Goal: Information Seeking & Learning: Learn about a topic

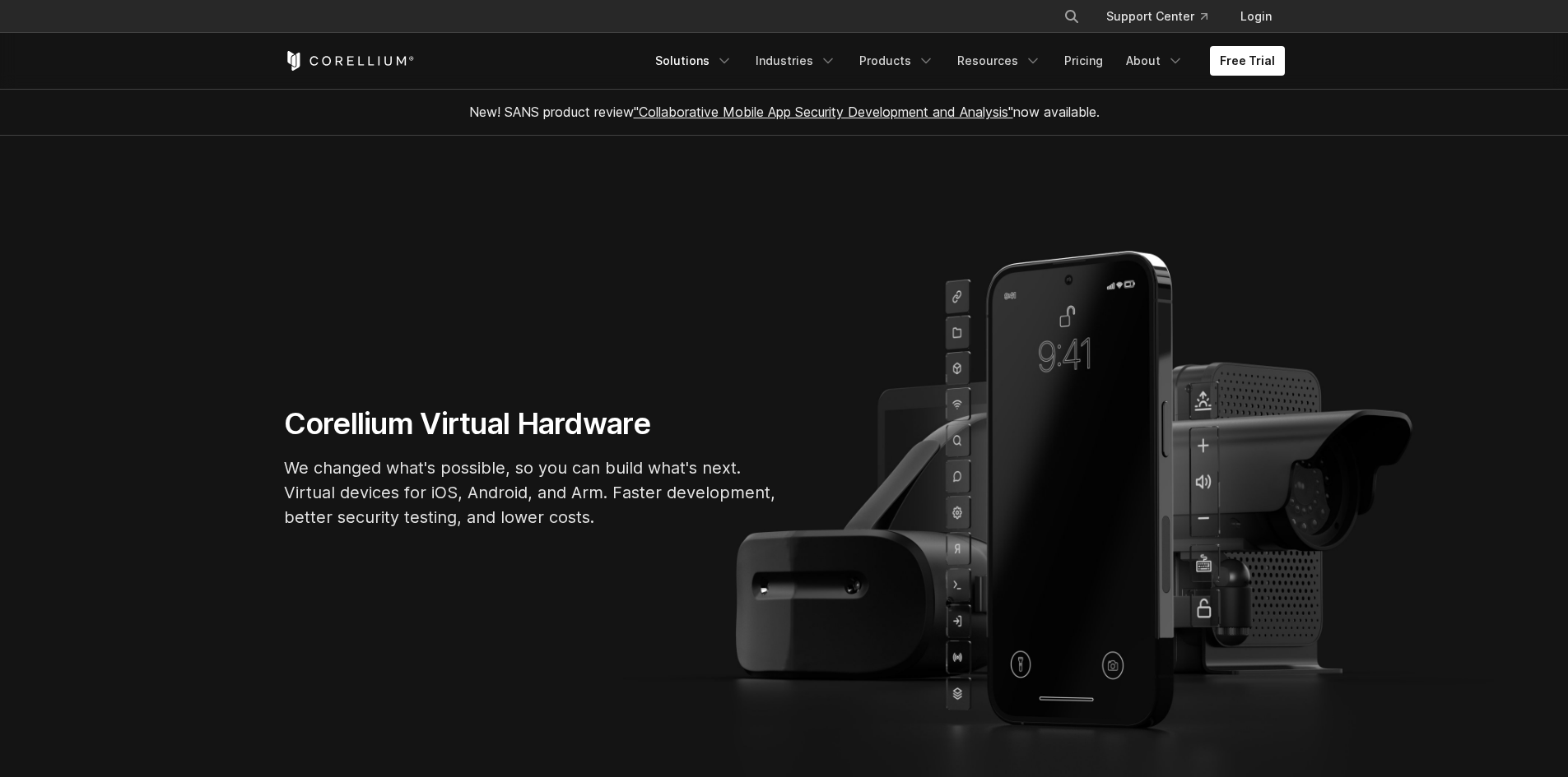
click at [732, 55] on icon "Navigation Menu" at bounding box center [723, 60] width 16 height 16
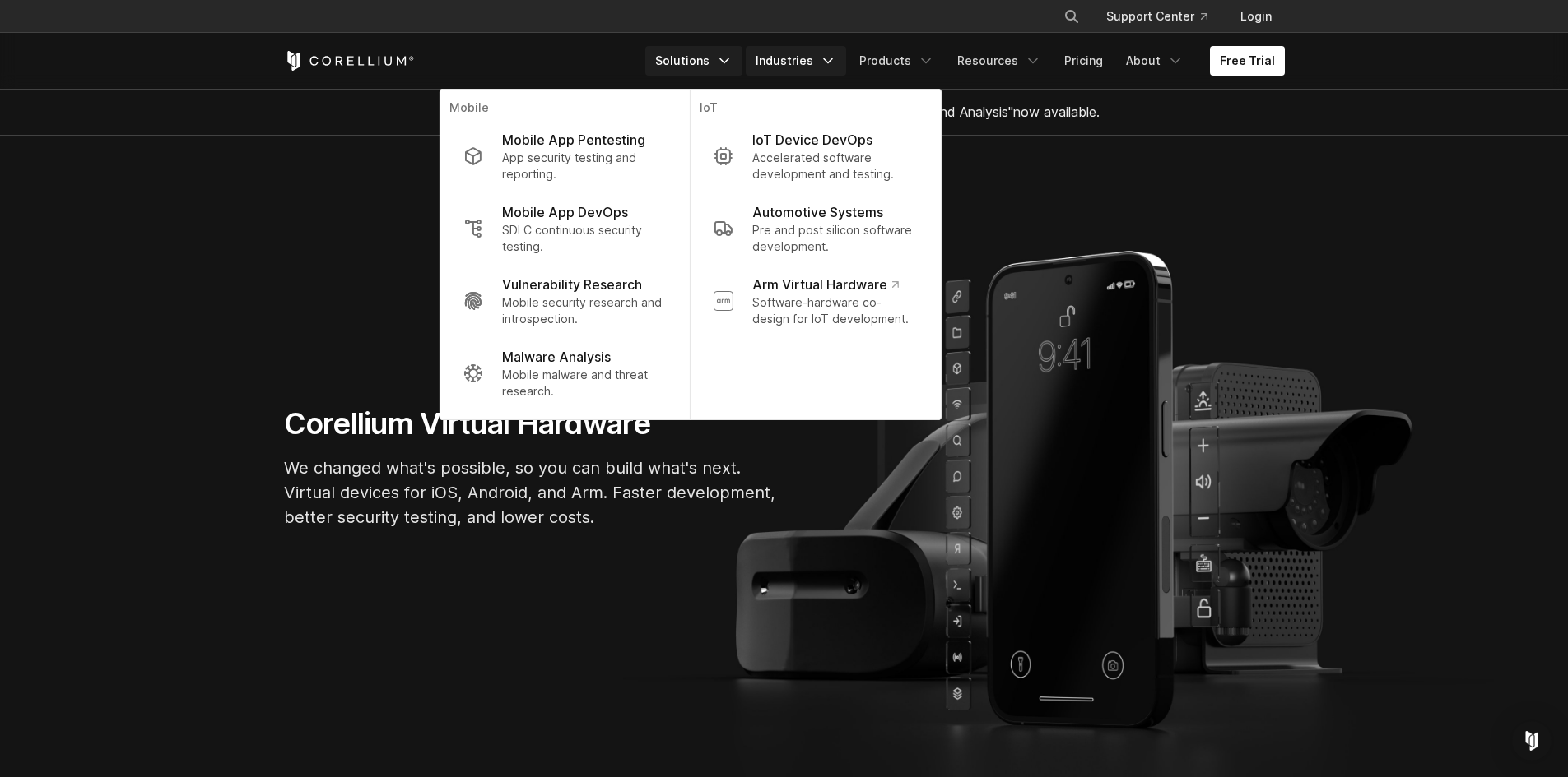
click at [811, 65] on link "Industries" at bounding box center [795, 61] width 101 height 30
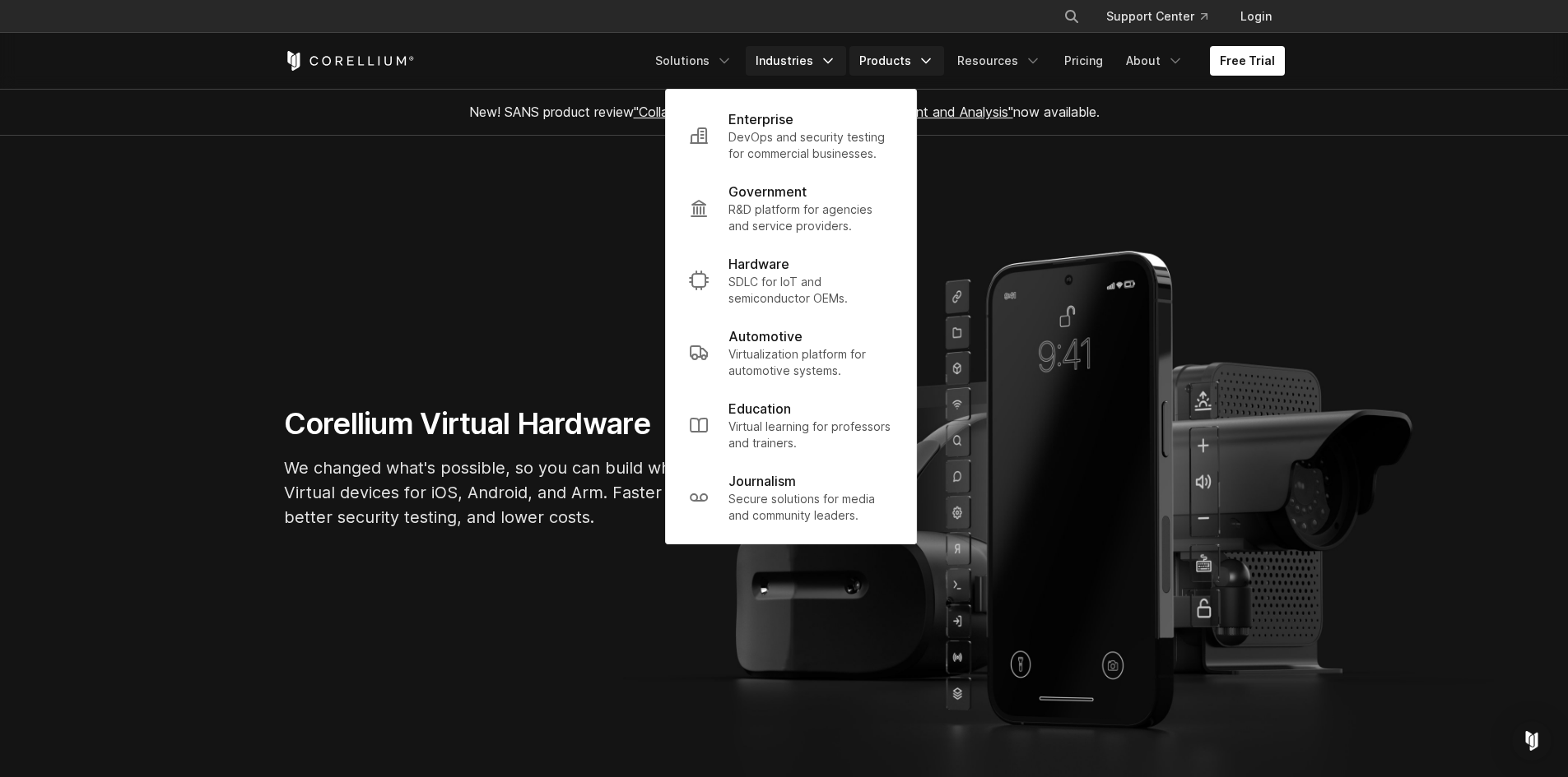
click at [891, 59] on link "Products" at bounding box center [896, 61] width 95 height 30
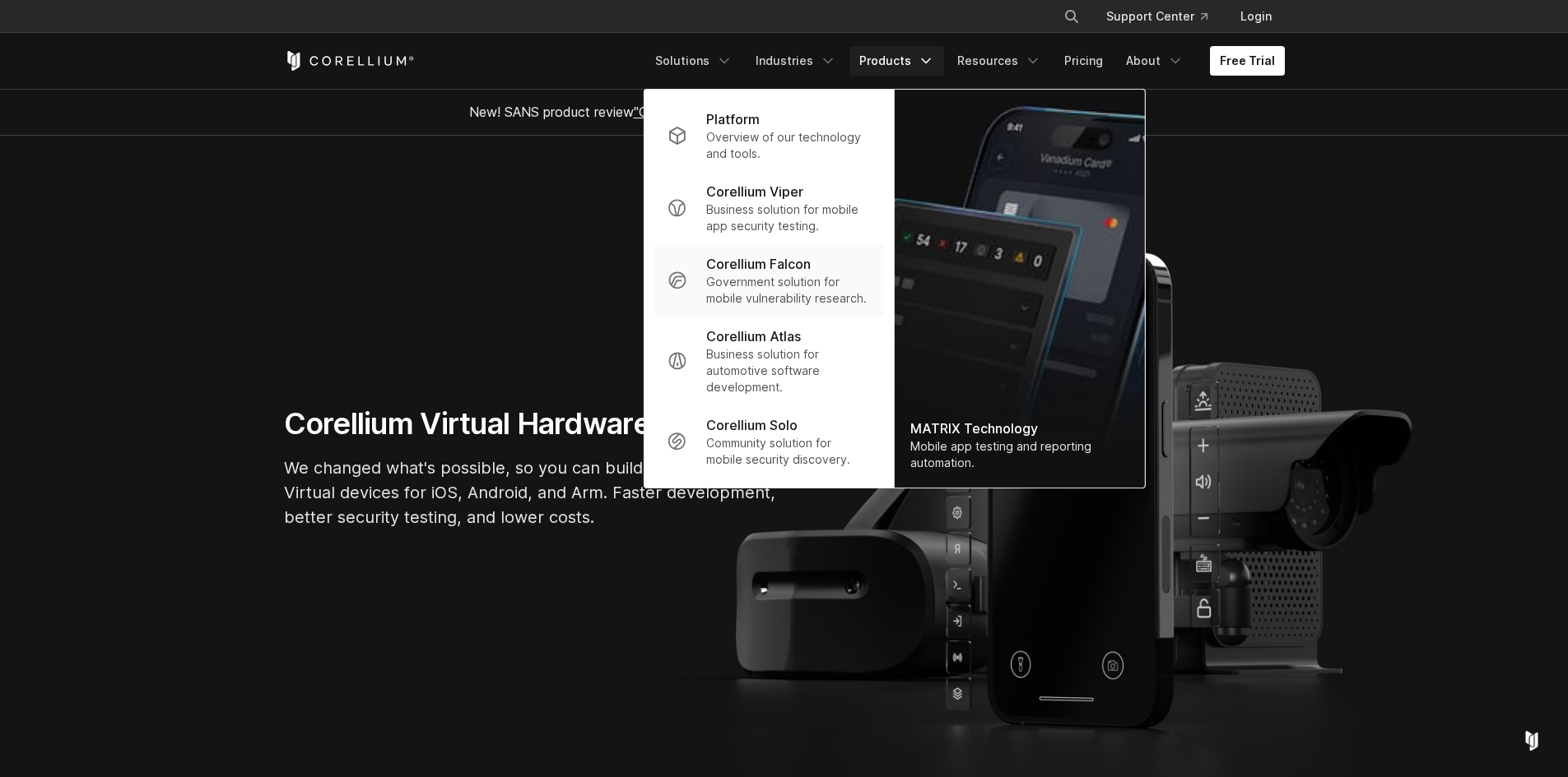
click at [803, 285] on p "Government solution for mobile vulnerability research." at bounding box center [788, 290] width 164 height 33
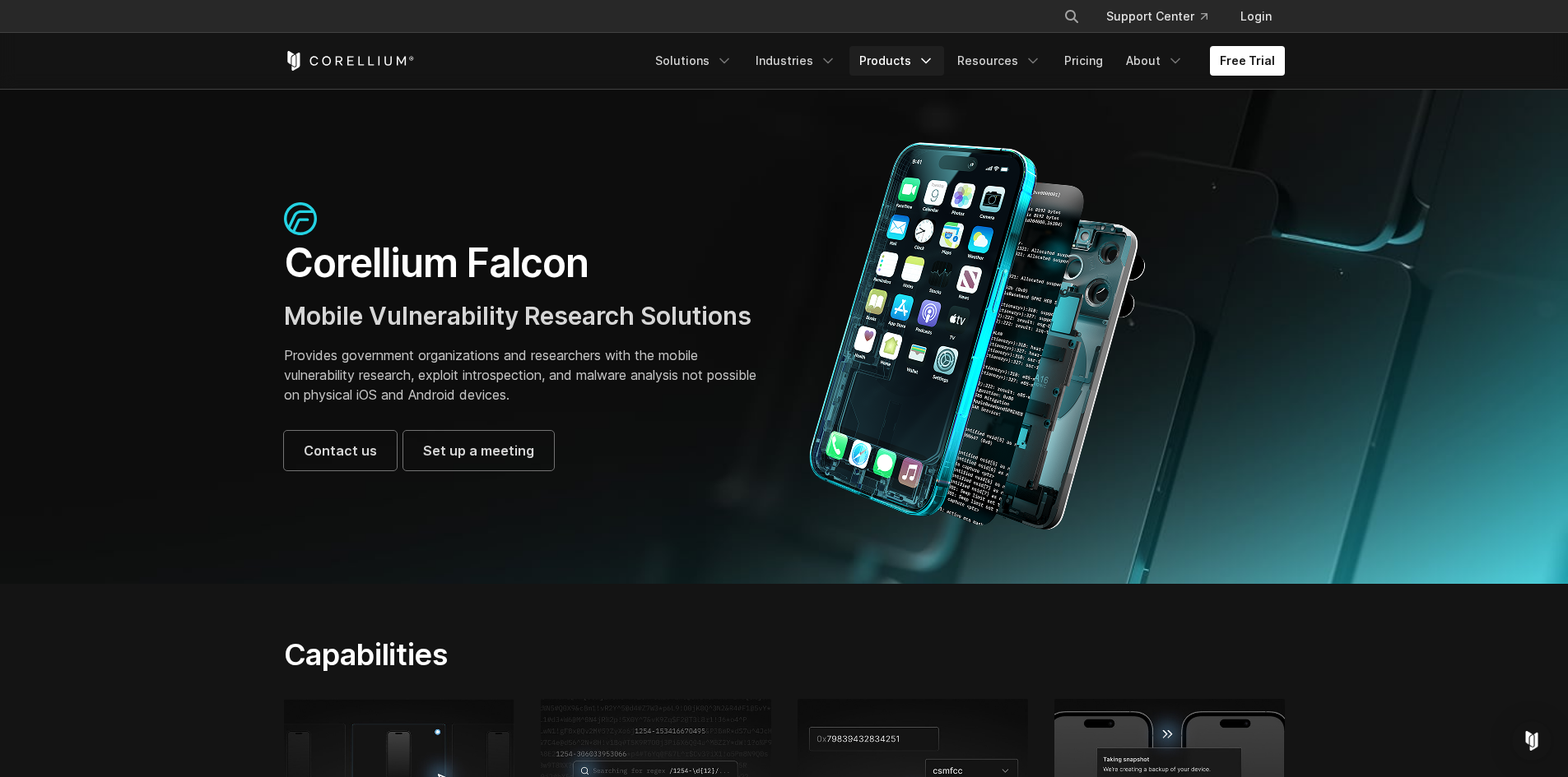
click at [885, 56] on link "Products" at bounding box center [896, 61] width 95 height 30
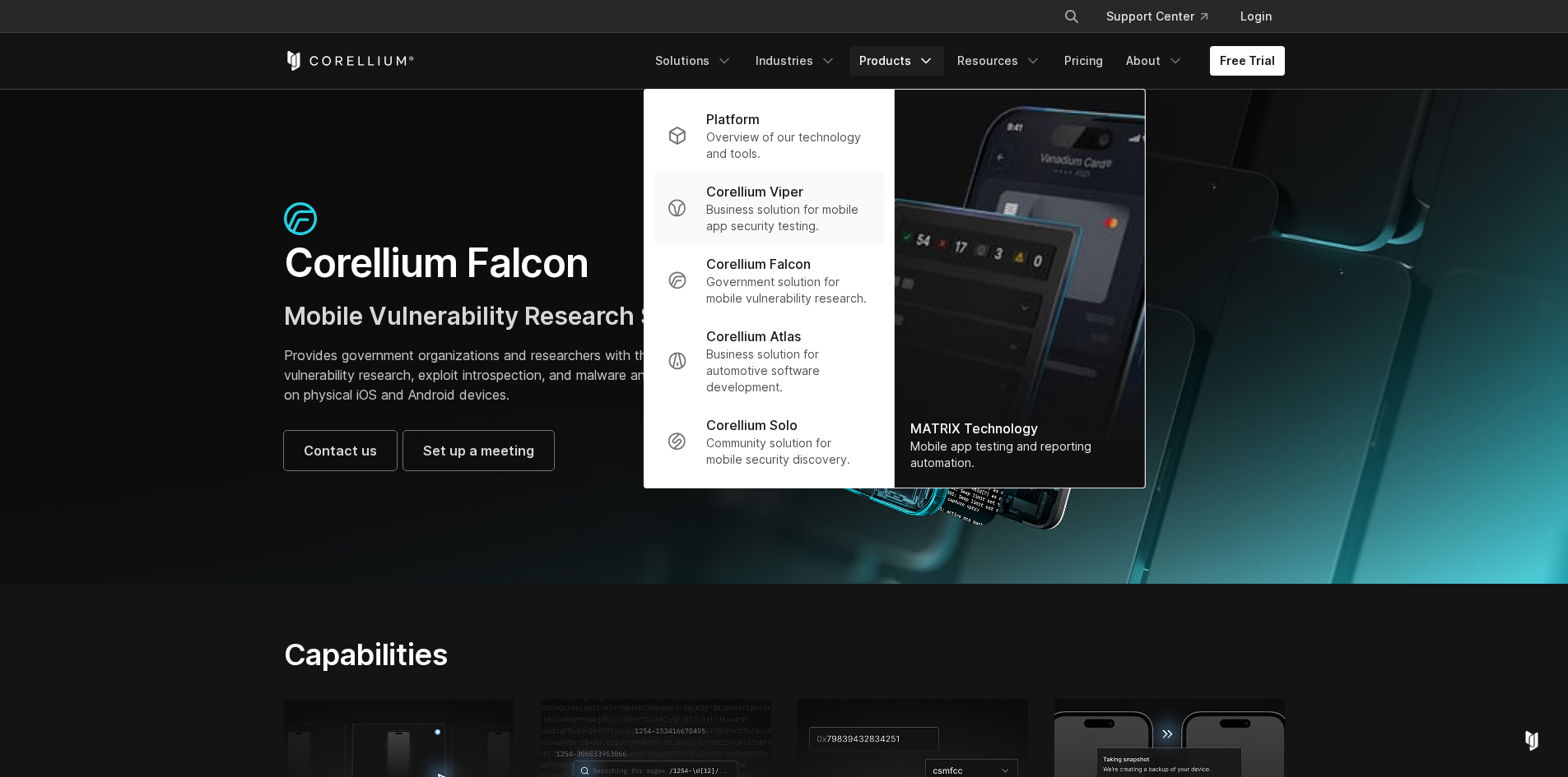
click at [797, 198] on p "Corellium Viper" at bounding box center [754, 191] width 97 height 19
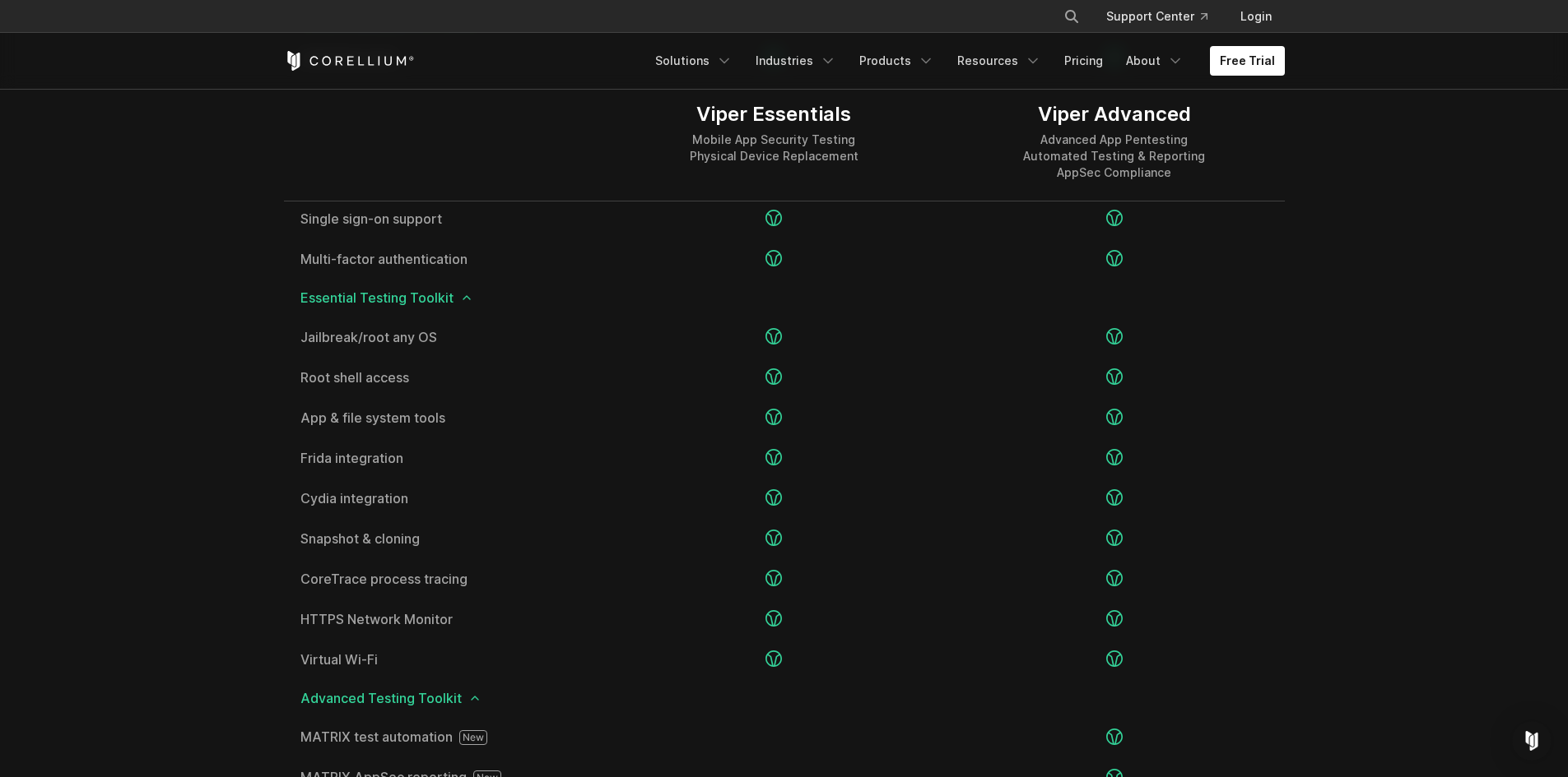
scroll to position [2303, 0]
click at [919, 68] on link "Products" at bounding box center [896, 61] width 95 height 30
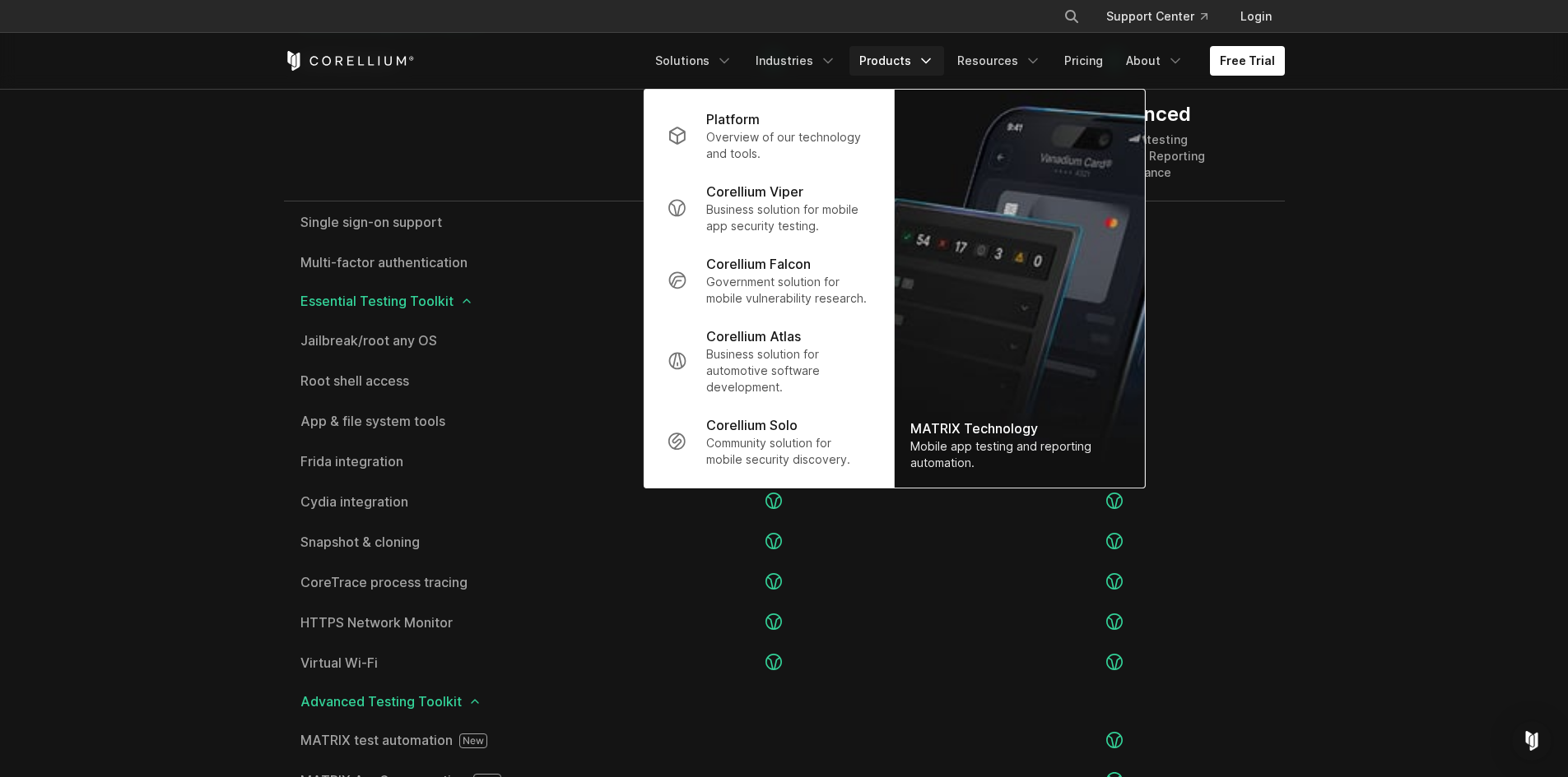
click at [918, 68] on link "Products" at bounding box center [896, 61] width 95 height 30
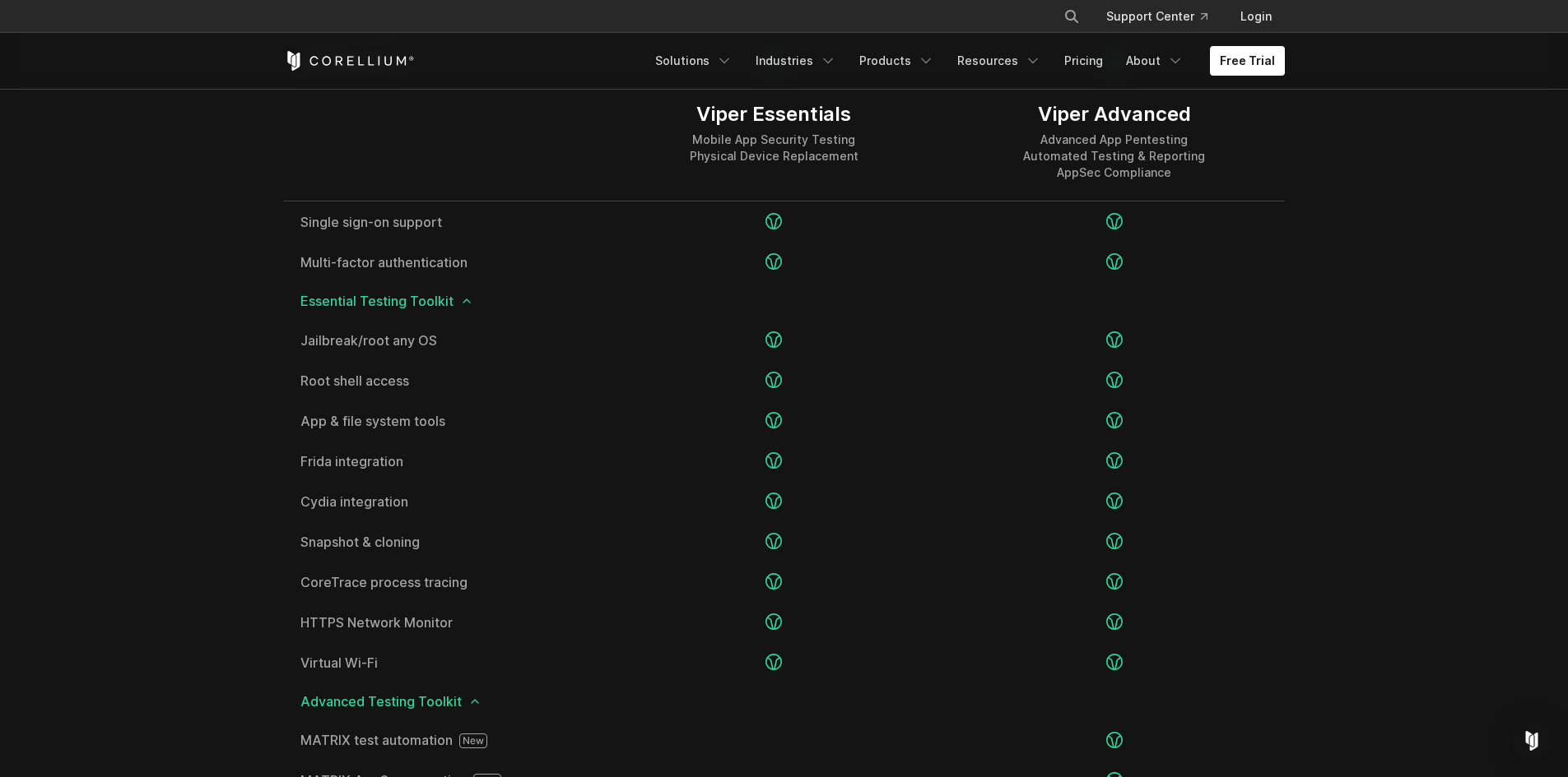
drag, startPoint x: 1429, startPoint y: 113, endPoint x: 1442, endPoint y: 108, distance: 13.9
click at [1429, 112] on section "Editions Viper Essentials Mobile App Security Testing Physical Device Replaceme…" at bounding box center [784, 641] width 1568 height 1720
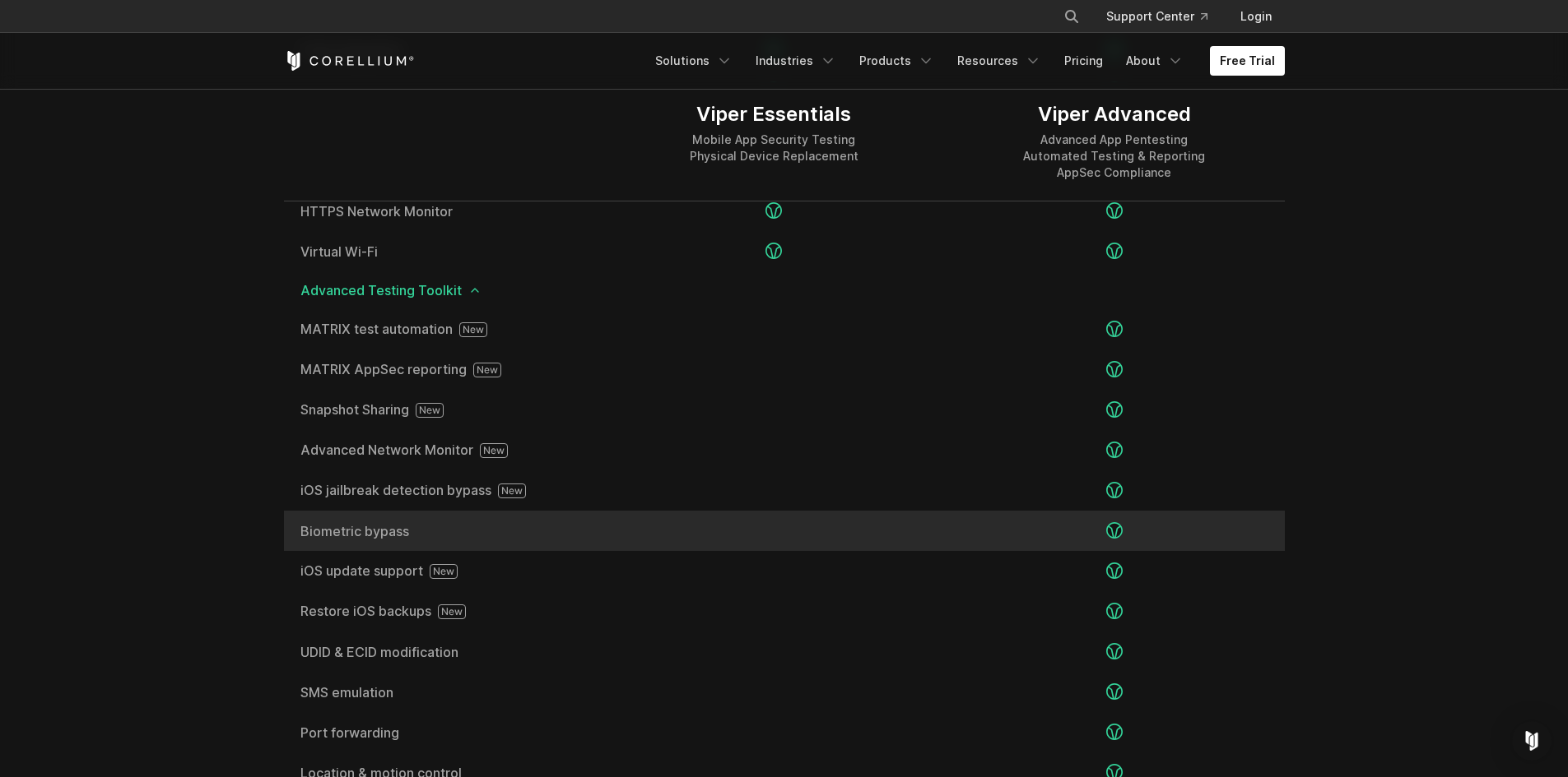
scroll to position [2879, 0]
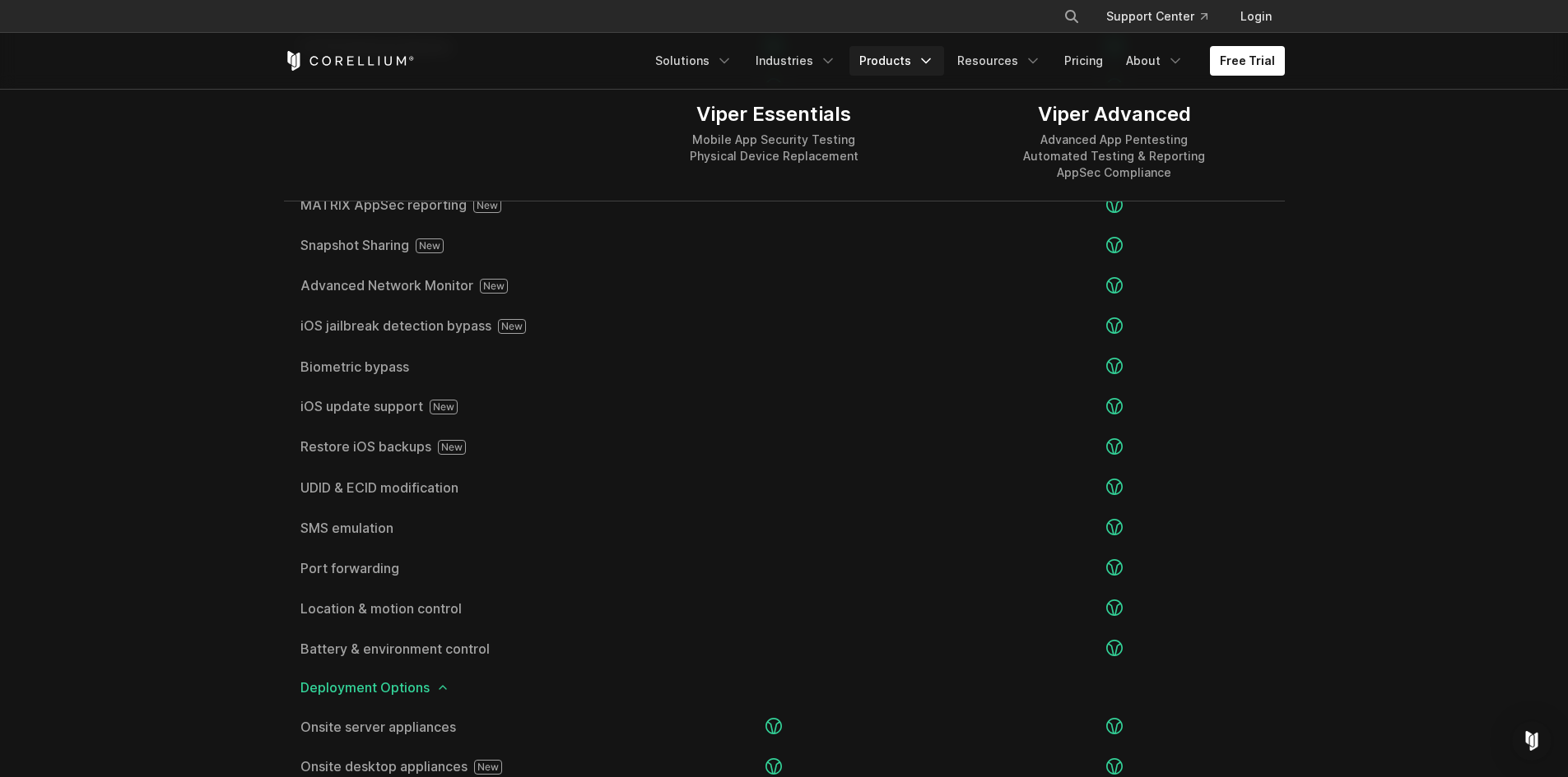
click at [917, 62] on link "Products" at bounding box center [896, 61] width 95 height 30
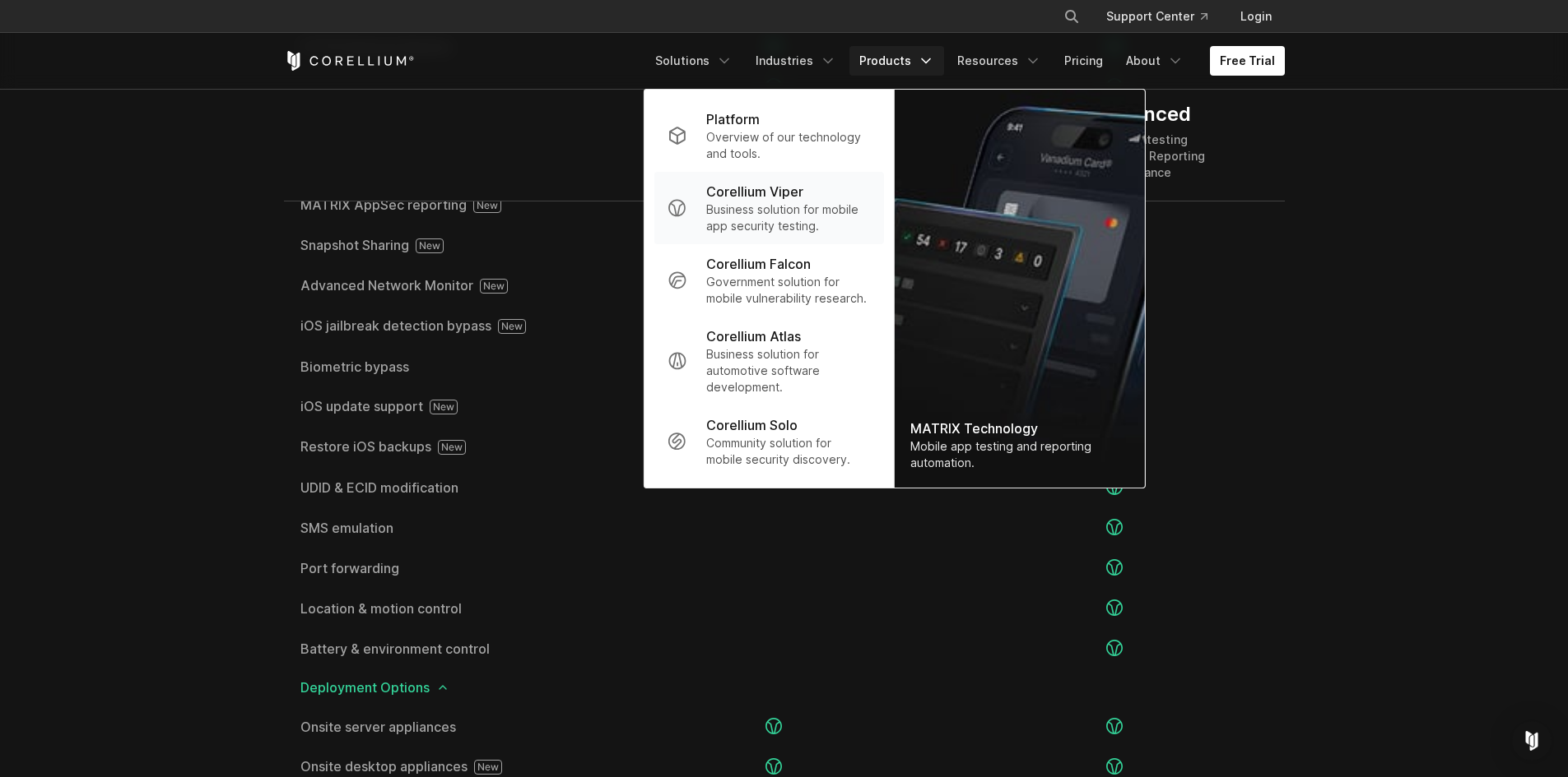
click at [800, 190] on p "Corellium Viper" at bounding box center [754, 191] width 97 height 19
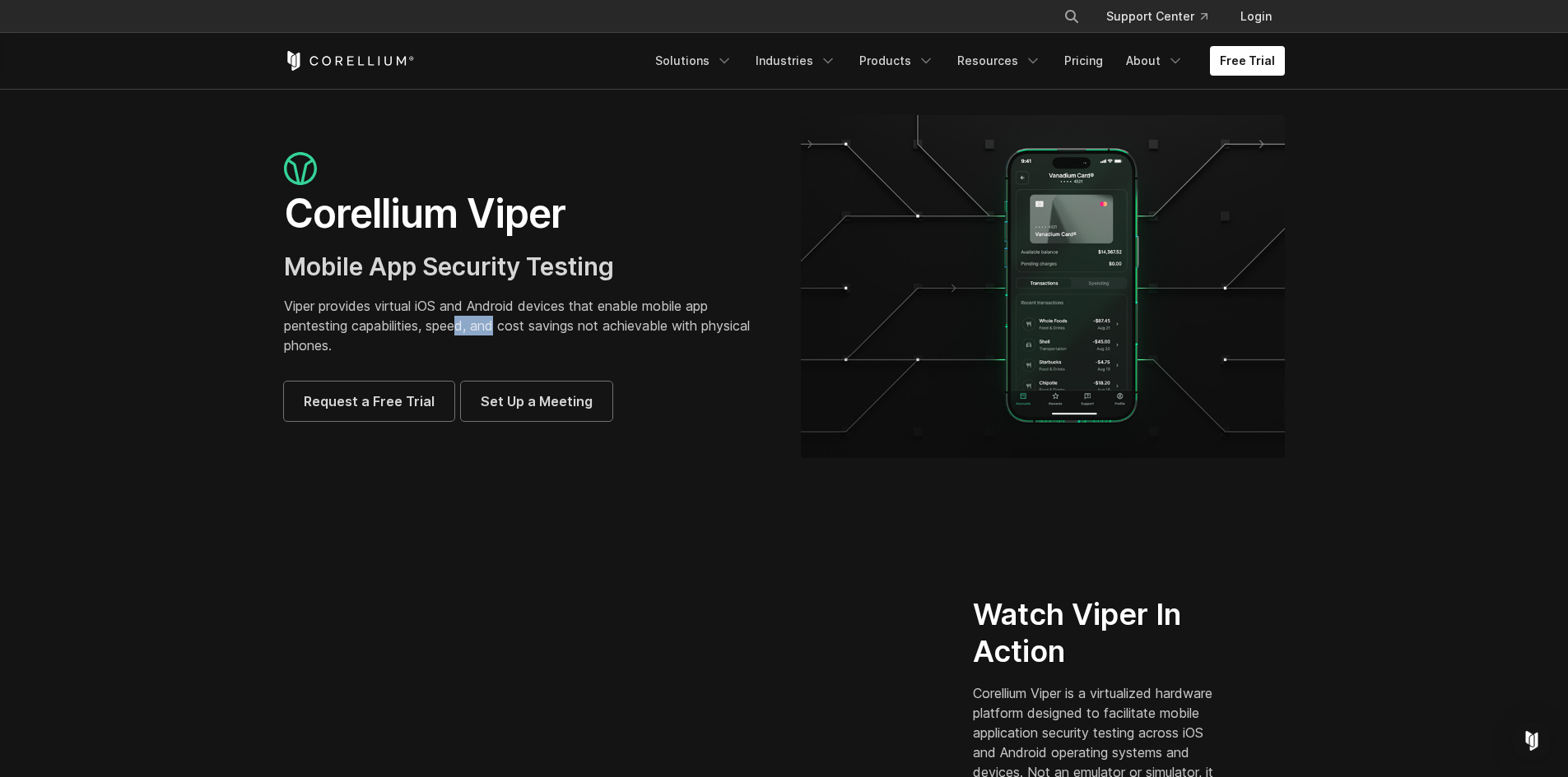
drag, startPoint x: 502, startPoint y: 329, endPoint x: 436, endPoint y: 321, distance: 66.5
click at [422, 322] on p "Viper provides virtual iOS and Android devices that enable mobile app pentestin…" at bounding box center [525, 326] width 484 height 59
click at [497, 323] on p "Viper provides virtual iOS and Android devices that enable mobile app pentestin…" at bounding box center [525, 326] width 484 height 59
click at [598, 339] on p "Viper provides virtual iOS and Android devices that enable mobile app pentestin…" at bounding box center [525, 326] width 484 height 59
click at [598, 333] on p "Viper provides virtual iOS and Android devices that enable mobile app pentestin…" at bounding box center [525, 326] width 484 height 59
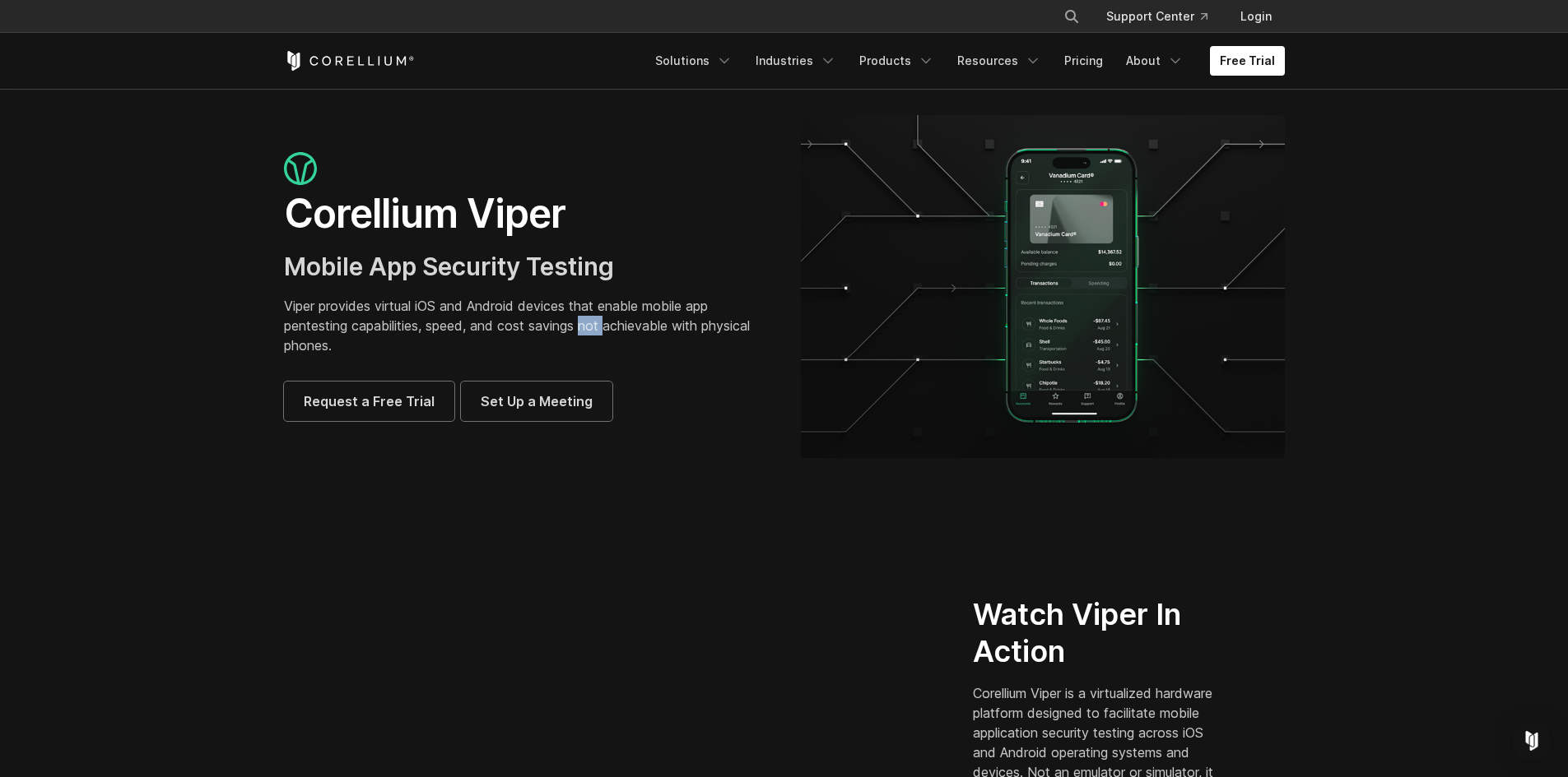
click at [598, 333] on p "Viper provides virtual iOS and Android devices that enable mobile app pentestin…" at bounding box center [525, 326] width 484 height 59
click at [631, 325] on p "Viper provides virtual iOS and Android devices that enable mobile app pentestin…" at bounding box center [525, 326] width 484 height 59
click at [667, 335] on p "Viper provides virtual iOS and Android devices that enable mobile app pentestin…" at bounding box center [525, 326] width 484 height 59
